Goal: Task Accomplishment & Management: Manage account settings

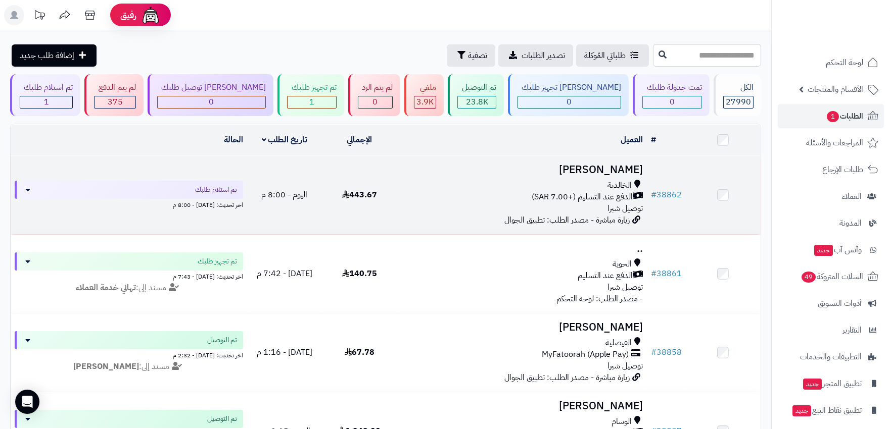
click at [480, 186] on div "الخالدية" at bounding box center [521, 186] width 241 height 12
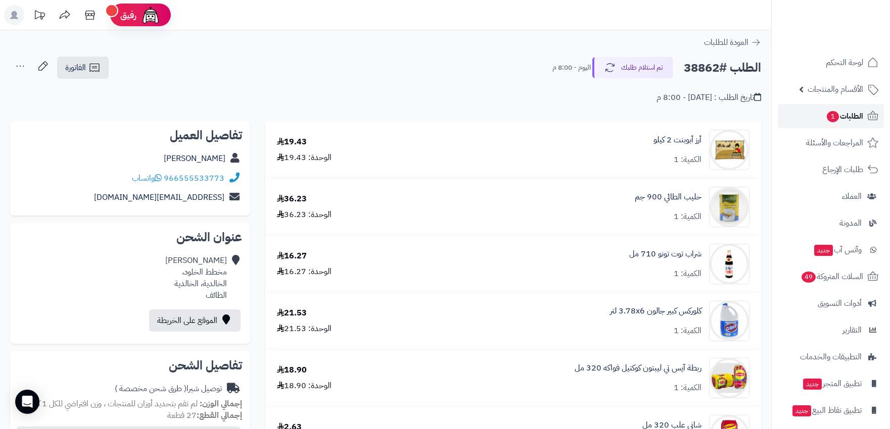
click at [842, 122] on span "الطلبات 1" at bounding box center [843, 116] width 37 height 14
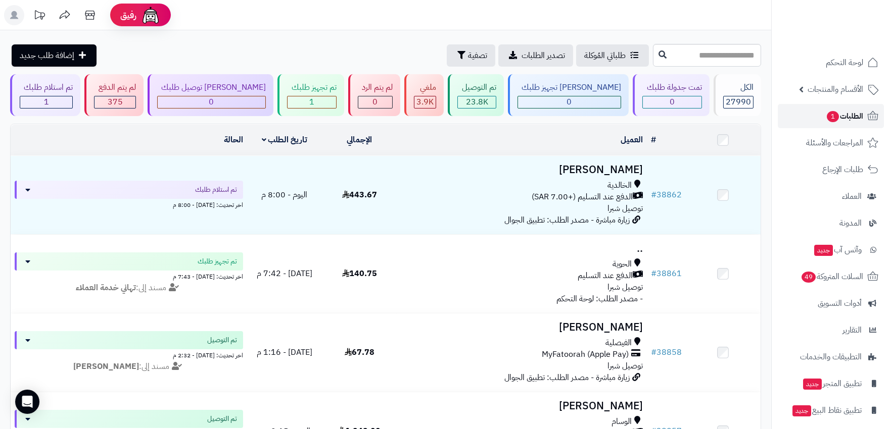
click at [849, 110] on span "الطلبات 1" at bounding box center [843, 116] width 37 height 14
